Goal: Task Accomplishment & Management: Manage account settings

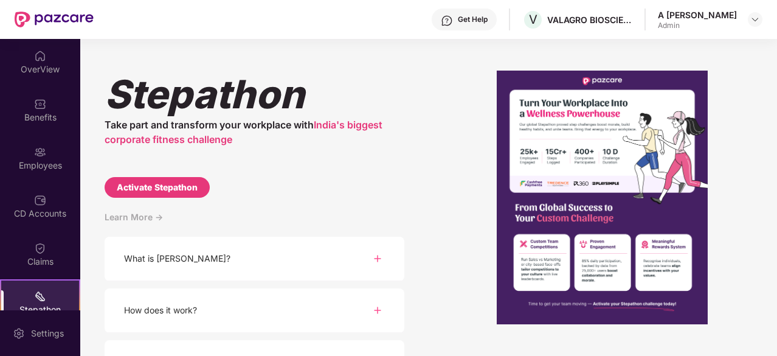
scroll to position [113, 0]
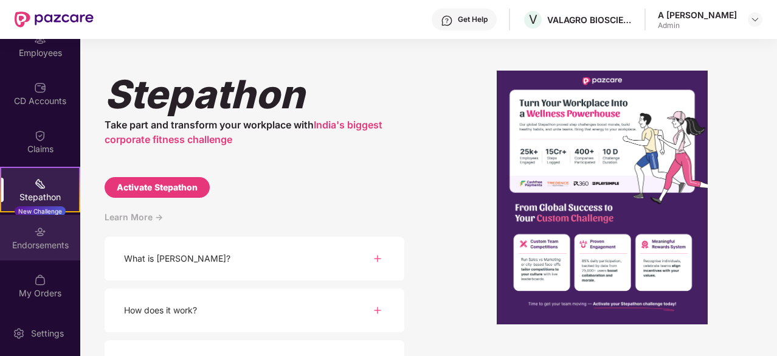
click at [49, 239] on div "Endorsements" at bounding box center [40, 245] width 80 height 12
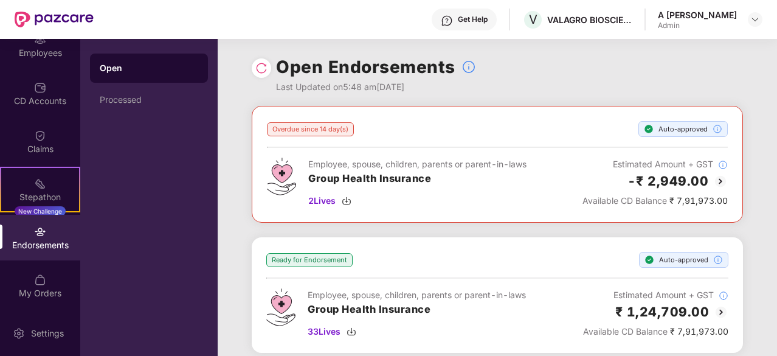
click at [156, 125] on div "Open Processed" at bounding box center [148, 197] width 137 height 317
drag, startPoint x: 145, startPoint y: 93, endPoint x: 150, endPoint y: 102, distance: 10.1
click at [150, 102] on div "Processed" at bounding box center [149, 99] width 118 height 29
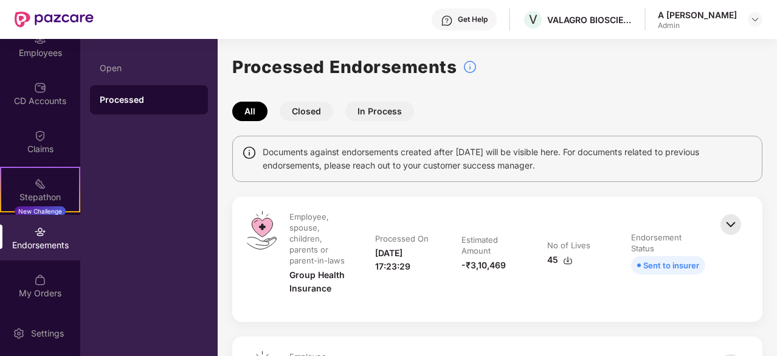
click at [313, 109] on button "Closed" at bounding box center [307, 111] width 54 height 19
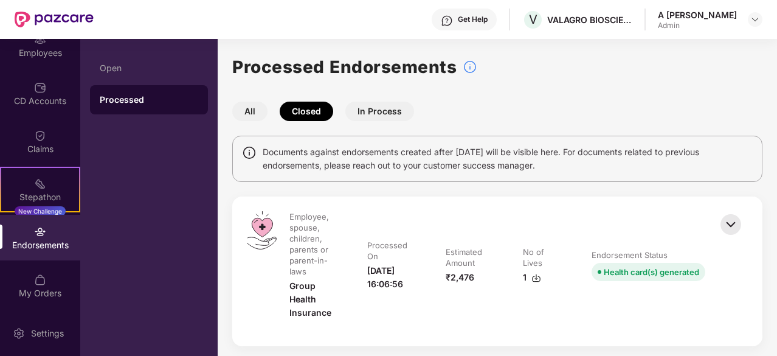
click at [383, 114] on button "In Process" at bounding box center [380, 111] width 69 height 19
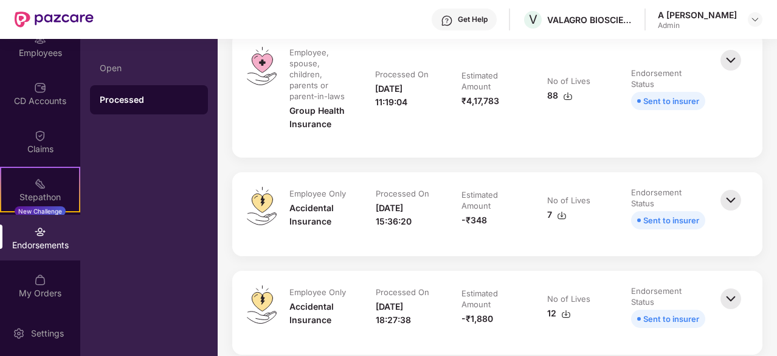
drag, startPoint x: 762, startPoint y: 125, endPoint x: 756, endPoint y: 255, distance: 130.3
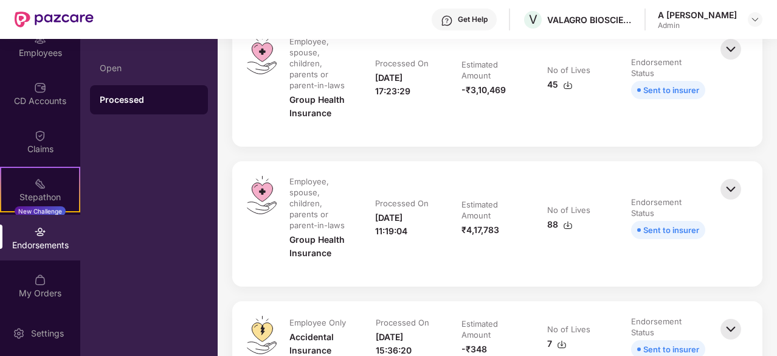
scroll to position [0, 0]
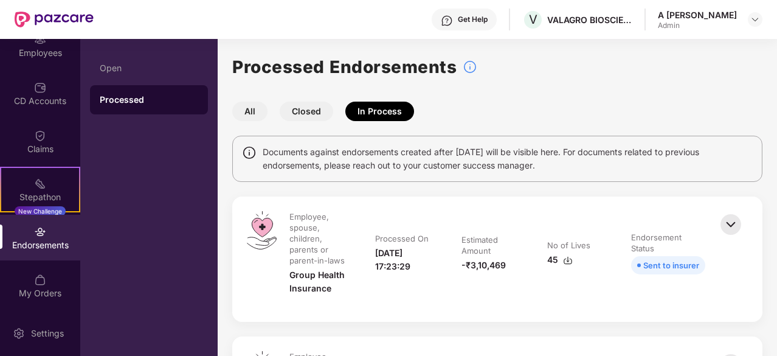
drag, startPoint x: 738, startPoint y: 222, endPoint x: 701, endPoint y: 26, distance: 199.5
click at [157, 71] on div "Open" at bounding box center [149, 68] width 99 height 10
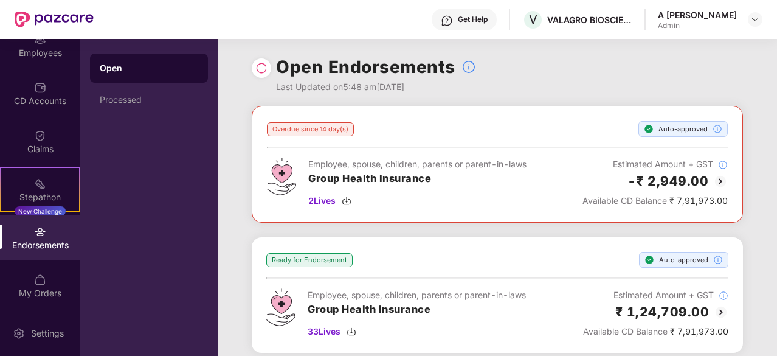
click at [529, 74] on div "Open Endorsements Last Updated on 5:48 am[DATE]" at bounding box center [498, 72] width 492 height 67
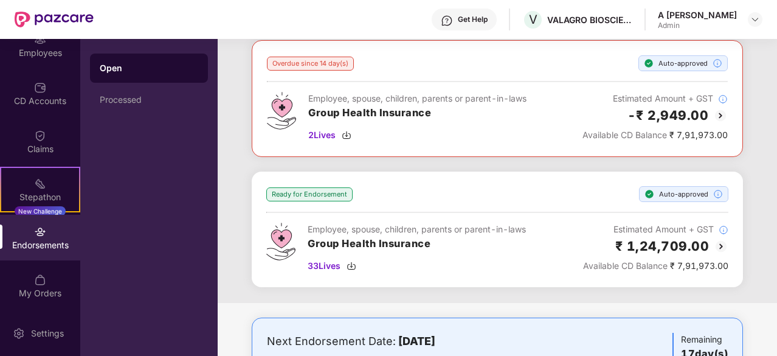
drag, startPoint x: 566, startPoint y: 97, endPoint x: 557, endPoint y: 184, distance: 88.1
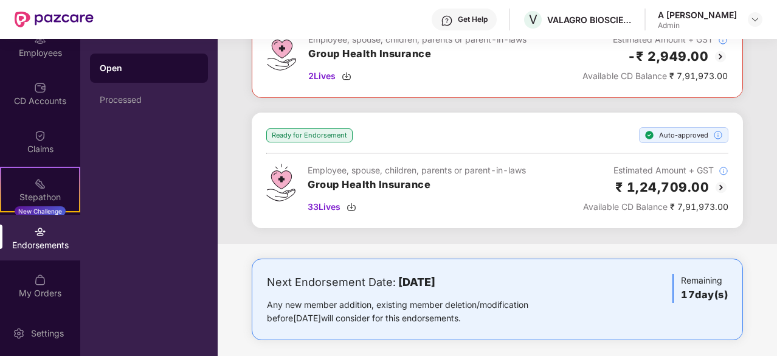
scroll to position [130, 0]
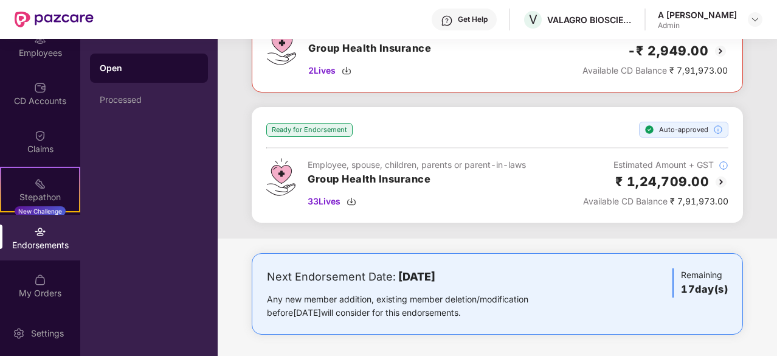
drag, startPoint x: 551, startPoint y: 198, endPoint x: 543, endPoint y: 239, distance: 41.6
click at [543, 275] on div "Next Endorsement Date: [DATE]" at bounding box center [417, 276] width 300 height 17
click at [583, 271] on div "Next Endorsement Date: [DATE] Any new member addition, existing member deletion…" at bounding box center [497, 293] width 461 height 51
click at [552, 240] on div "Overdue since 14 day(s) Auto-approved Employee, spouse, children, parents or pa…" at bounding box center [498, 167] width 560 height 383
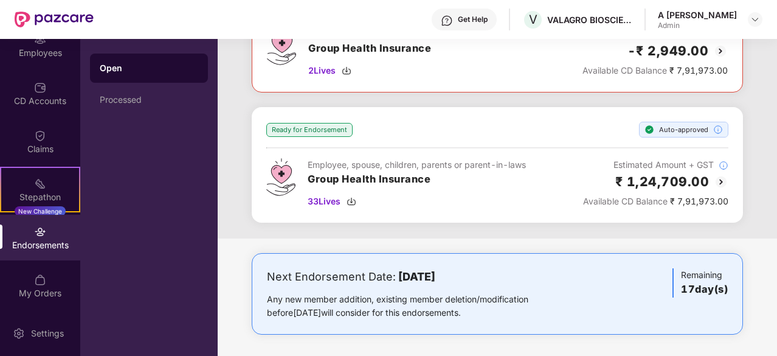
click at [546, 237] on div "Overdue since 14 day(s) Auto-approved Employee, spouse, children, parents or pa…" at bounding box center [498, 167] width 560 height 383
click at [530, 134] on div "Ready for Endorsement Auto-approved" at bounding box center [497, 130] width 462 height 16
click at [47, 127] on div "Claims" at bounding box center [40, 142] width 80 height 46
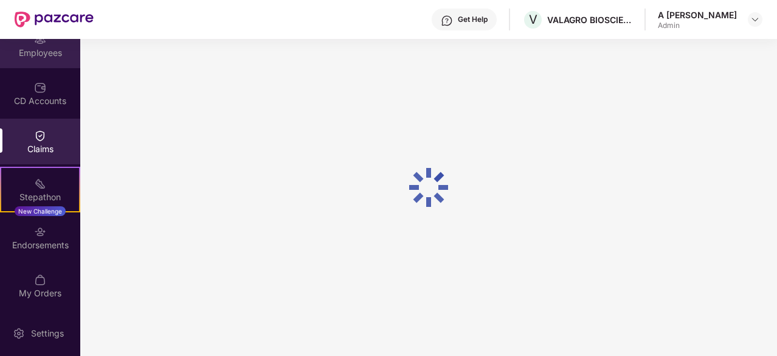
click at [40, 59] on div "Employees" at bounding box center [40, 46] width 80 height 46
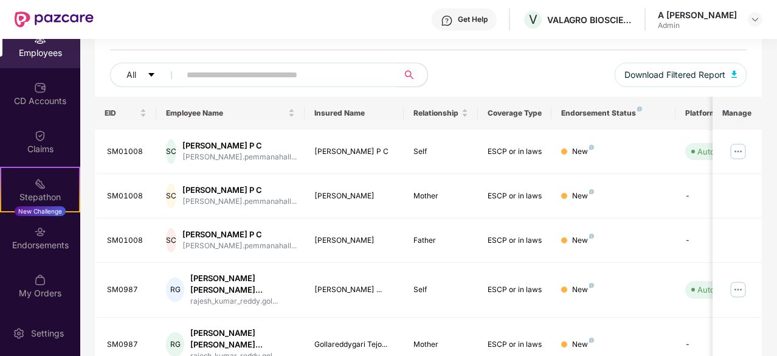
scroll to position [0, 0]
